Goal: Information Seeking & Learning: Learn about a topic

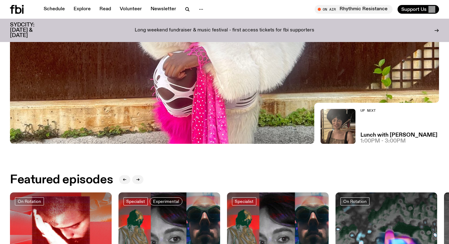
scroll to position [110, 0]
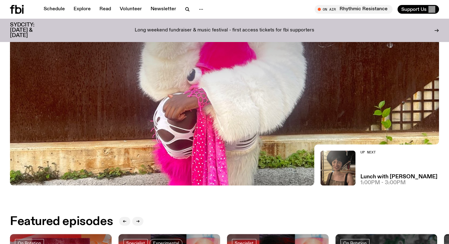
click at [148, 121] on img at bounding box center [224, 65] width 429 height 241
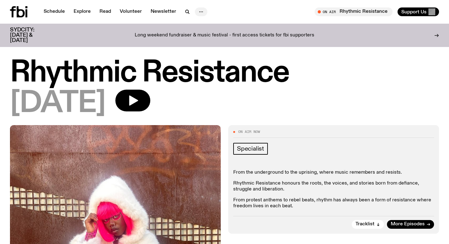
click at [200, 12] on icon "button" at bounding box center [200, 11] width 7 height 7
click at [198, 24] on link "About Us" at bounding box center [200, 25] width 31 height 9
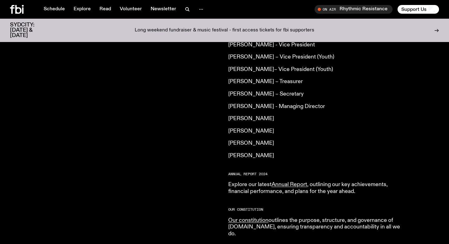
scroll to position [498, 0]
click at [294, 182] on link "Annual Report" at bounding box center [289, 185] width 36 height 6
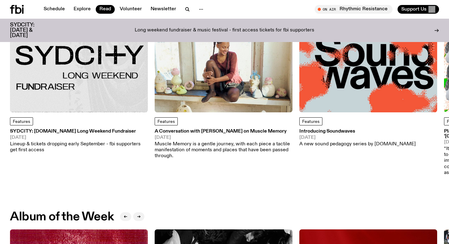
scroll to position [98, 0]
click at [260, 59] on img at bounding box center [224, 44] width 138 height 138
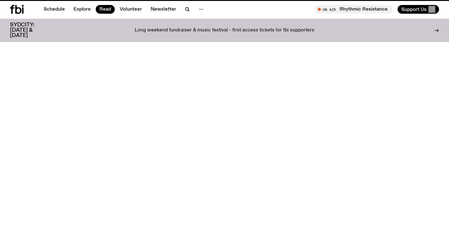
scroll to position [98, 0]
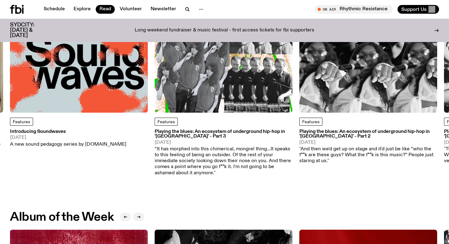
click at [302, 84] on img at bounding box center [368, 44] width 138 height 138
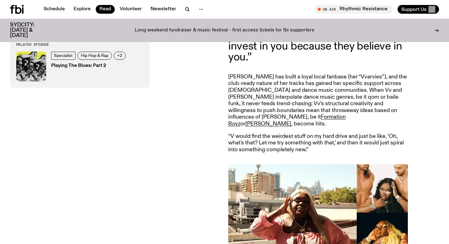
scroll to position [1947, 0]
